Goal: Transaction & Acquisition: Purchase product/service

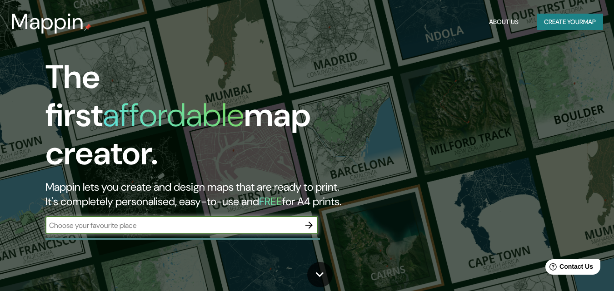
click at [145, 221] on input "text" at bounding box center [172, 226] width 255 height 10
click at [71, 221] on input "text" at bounding box center [172, 226] width 255 height 10
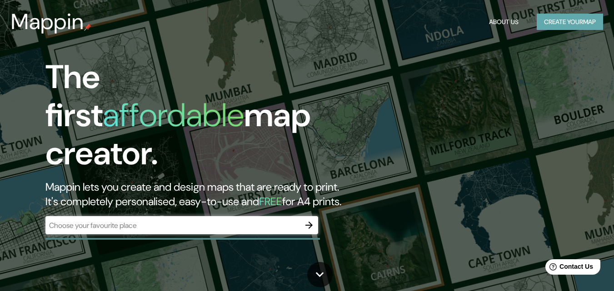
click at [562, 23] on button "Create your map" at bounding box center [570, 22] width 66 height 17
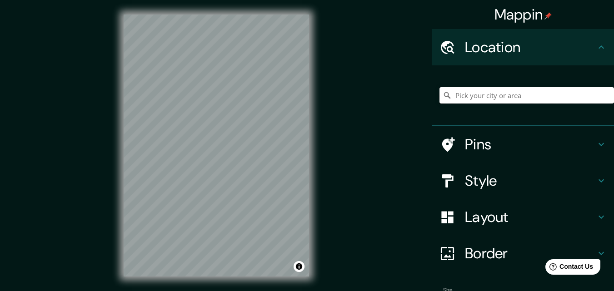
click at [495, 95] on input "Pick your city or area" at bounding box center [527, 95] width 175 height 16
click at [333, 78] on div "Mappin Ubicación Patas Estilo Disposición Borde Elige un borde. Consejo : puede…" at bounding box center [307, 153] width 614 height 306
click at [508, 95] on input "Elige tu ciudad o zona" at bounding box center [527, 95] width 175 height 16
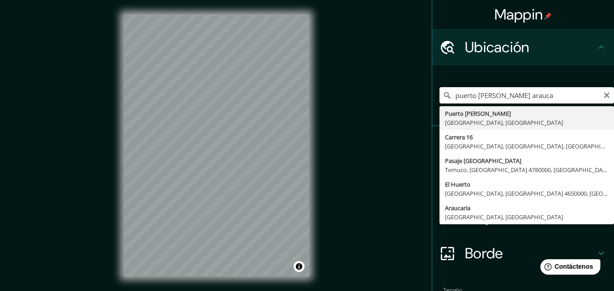
type input "[GEOGRAPHIC_DATA][PERSON_NAME], [GEOGRAPHIC_DATA], [GEOGRAPHIC_DATA]"
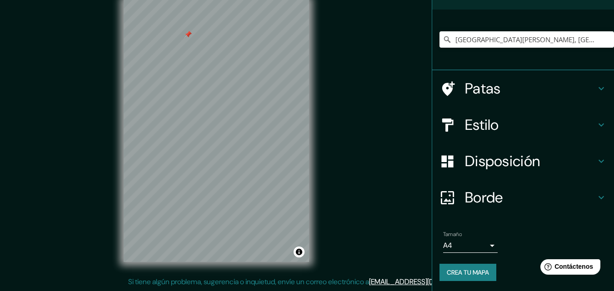
scroll to position [57, 0]
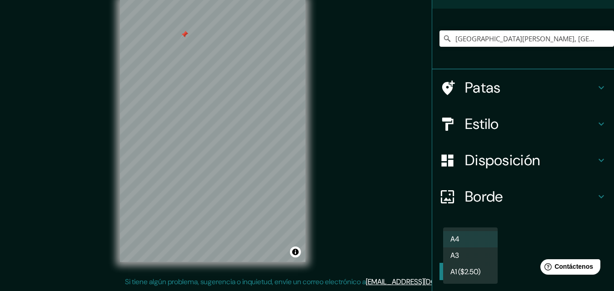
click at [483, 245] on body "Mappin Ubicación [GEOGRAPHIC_DATA][PERSON_NAME], [GEOGRAPHIC_DATA], [GEOGRAPHIC…" at bounding box center [307, 130] width 614 height 291
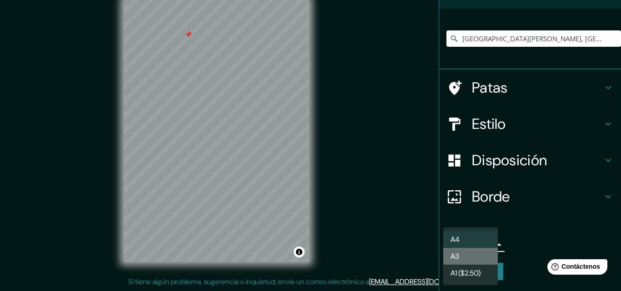
click at [459, 252] on font "A3" at bounding box center [455, 257] width 9 height 10
type input "a4"
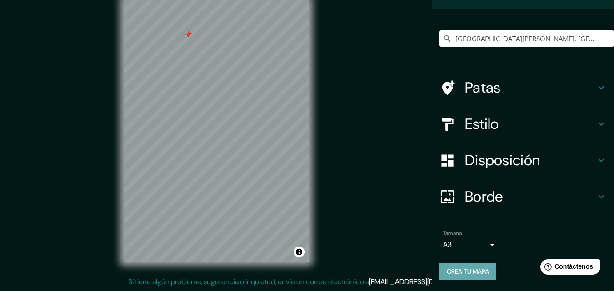
click at [452, 272] on font "Crea tu mapa" at bounding box center [468, 272] width 42 height 8
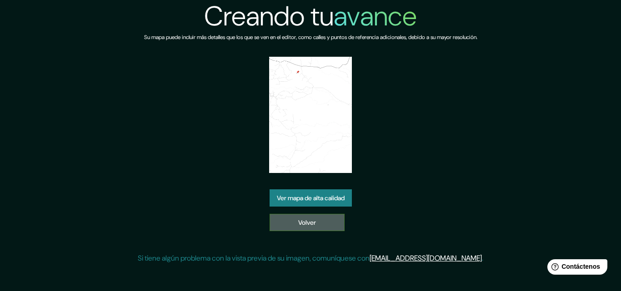
click at [316, 221] on link "Volver" at bounding box center [307, 222] width 75 height 17
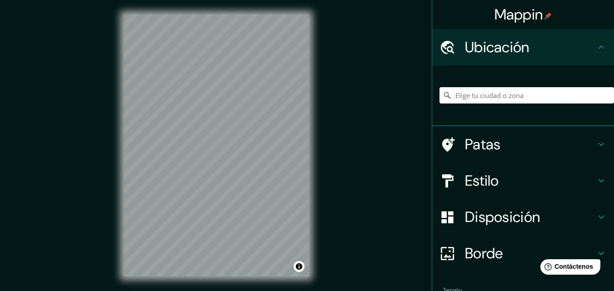
click at [508, 93] on input "Elige tu ciudad o zona" at bounding box center [527, 95] width 175 height 16
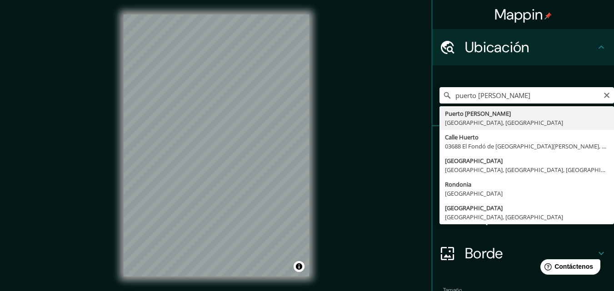
type input "[GEOGRAPHIC_DATA][PERSON_NAME], [GEOGRAPHIC_DATA], [GEOGRAPHIC_DATA]"
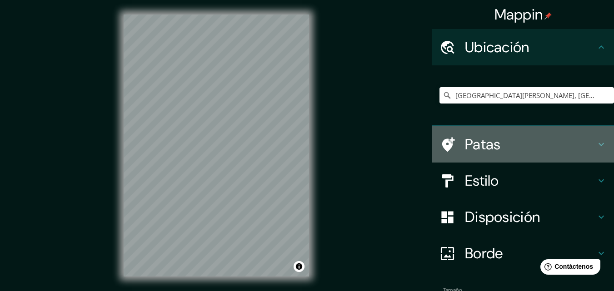
click at [465, 141] on font "Patas" at bounding box center [483, 144] width 36 height 19
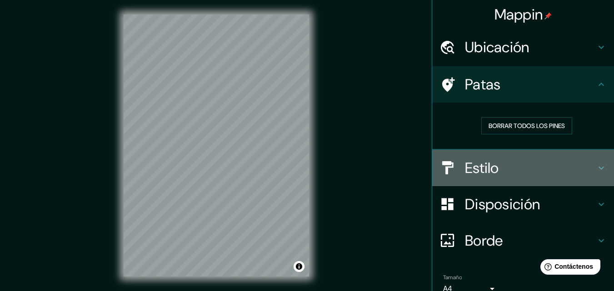
click at [457, 170] on div at bounding box center [452, 168] width 25 height 16
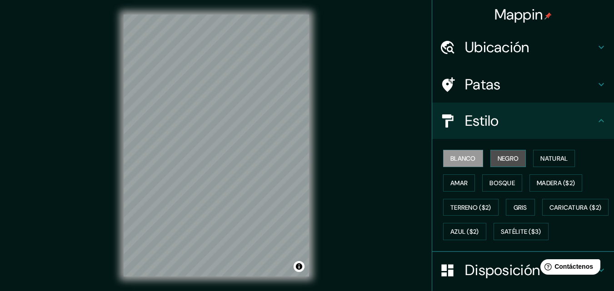
click at [491, 155] on button "Negro" at bounding box center [509, 158] width 36 height 17
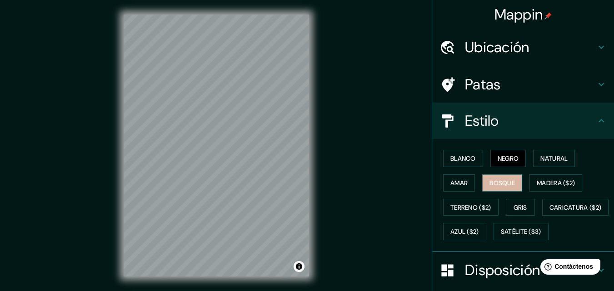
click at [490, 182] on font "Bosque" at bounding box center [502, 183] width 25 height 8
click at [453, 188] on font "Amar" at bounding box center [459, 183] width 17 height 12
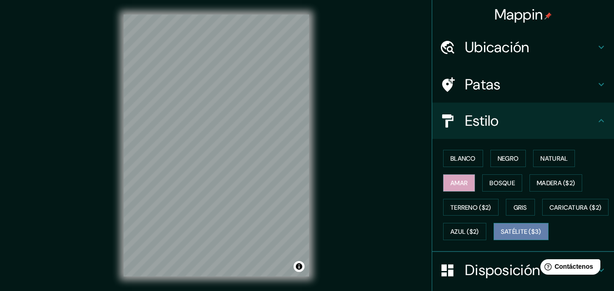
click at [501, 236] on font "Satélite ($3)" at bounding box center [521, 232] width 40 height 8
click at [276, 15] on div at bounding box center [217, 15] width 186 height 0
click at [251, 15] on div at bounding box center [217, 15] width 186 height 0
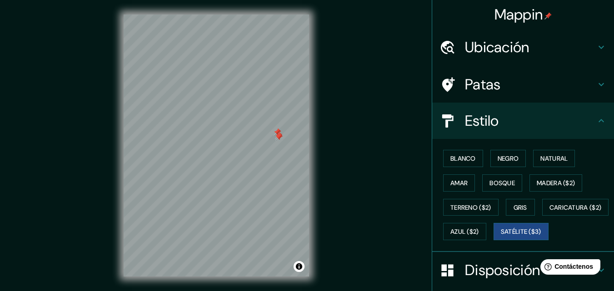
click at [276, 15] on div at bounding box center [217, 15] width 186 height 0
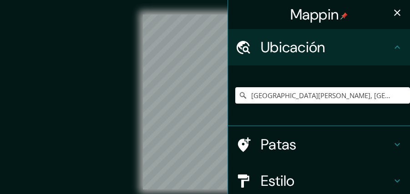
scroll to position [15, 0]
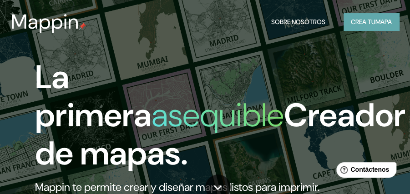
click at [360, 20] on font "Crea tu" at bounding box center [363, 22] width 25 height 8
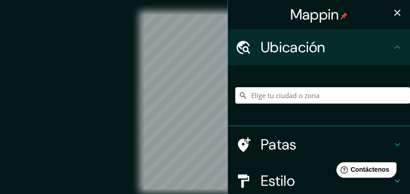
click at [266, 138] on font "Patas" at bounding box center [279, 144] width 36 height 19
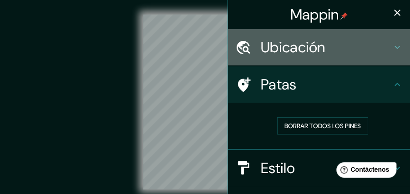
click at [291, 48] on font "Ubicación" at bounding box center [293, 47] width 65 height 19
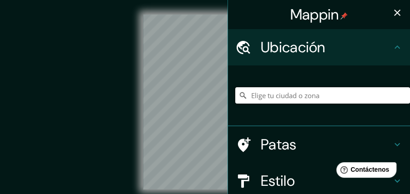
click at [272, 96] on input "Elige tu ciudad o zona" at bounding box center [322, 95] width 175 height 16
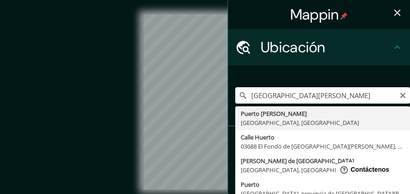
type input "[GEOGRAPHIC_DATA][PERSON_NAME], [GEOGRAPHIC_DATA], [GEOGRAPHIC_DATA]"
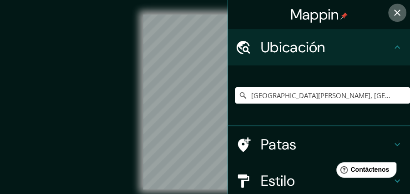
click at [392, 15] on icon "button" at bounding box center [397, 12] width 11 height 11
